Goal: Task Accomplishment & Management: Manage account settings

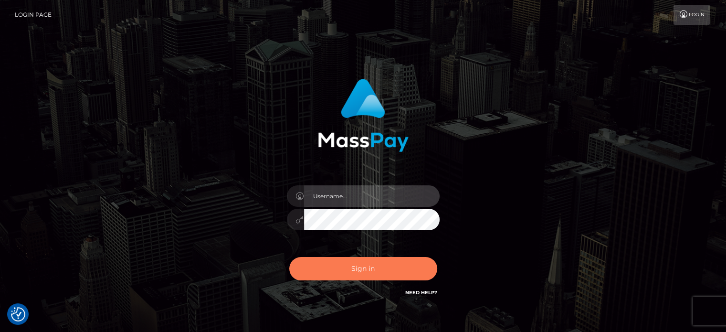
type input "Caren.Ace"
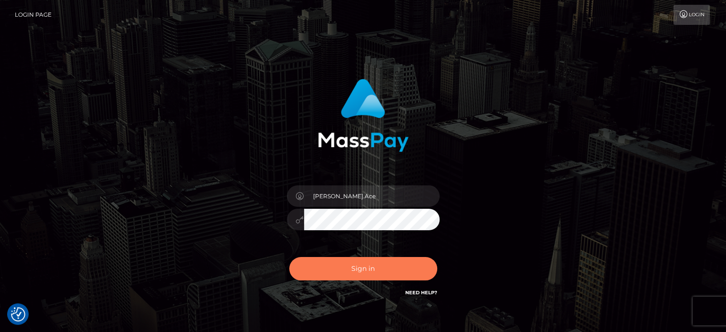
click at [347, 264] on button "Sign in" at bounding box center [363, 268] width 148 height 23
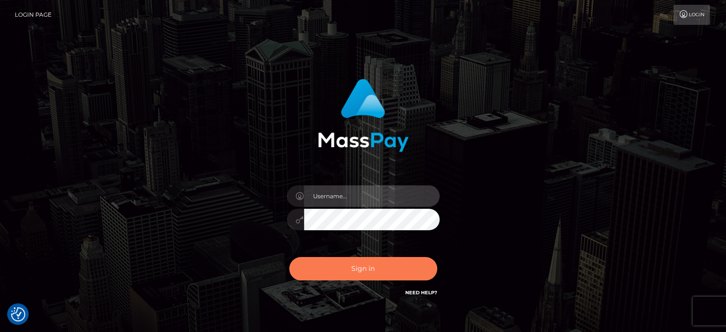
type input "[PERSON_NAME].Ace"
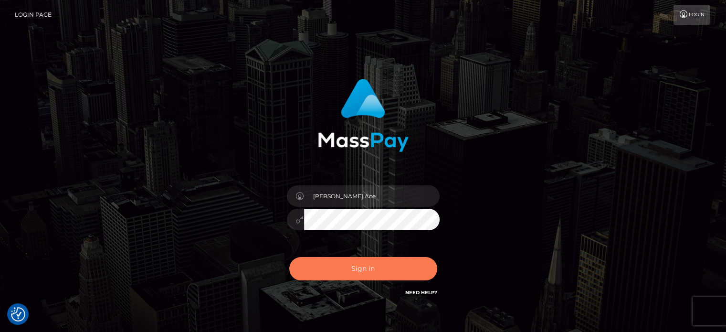
click at [330, 265] on button "Sign in" at bounding box center [363, 268] width 148 height 23
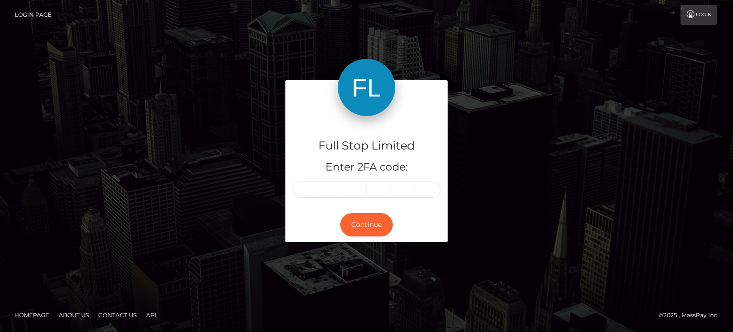
click at [304, 193] on input "text" at bounding box center [304, 189] width 25 height 16
type input "2"
type input "1"
type input "4"
type input "3"
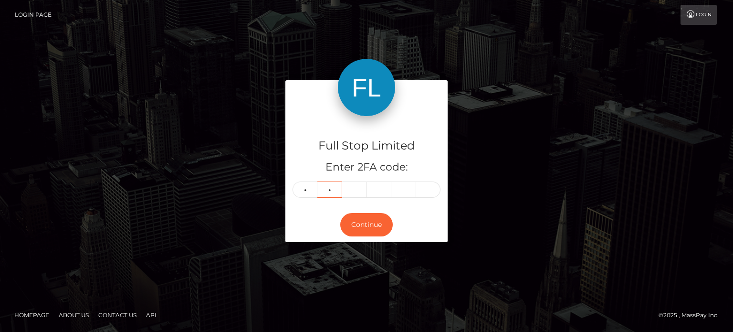
type input "5"
type input "3"
type input "5"
type input "8"
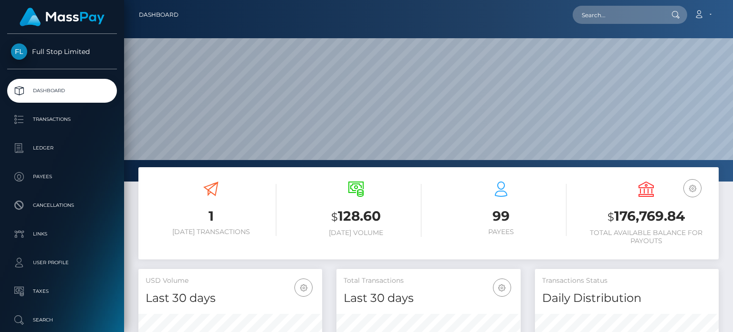
scroll to position [169, 183]
copy h3 "176,769.84"
drag, startPoint x: 686, startPoint y: 217, endPoint x: 683, endPoint y: 224, distance: 7.1
click at [683, 224] on h3 "$ 176,769.84" at bounding box center [646, 217] width 131 height 20
